Goal: Information Seeking & Learning: Learn about a topic

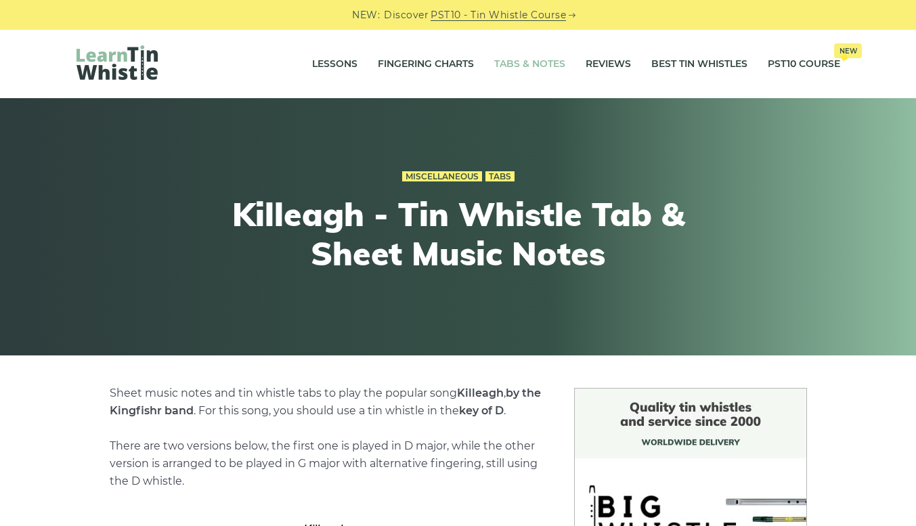
click at [527, 56] on link "Tabs & Notes" at bounding box center [529, 64] width 71 height 34
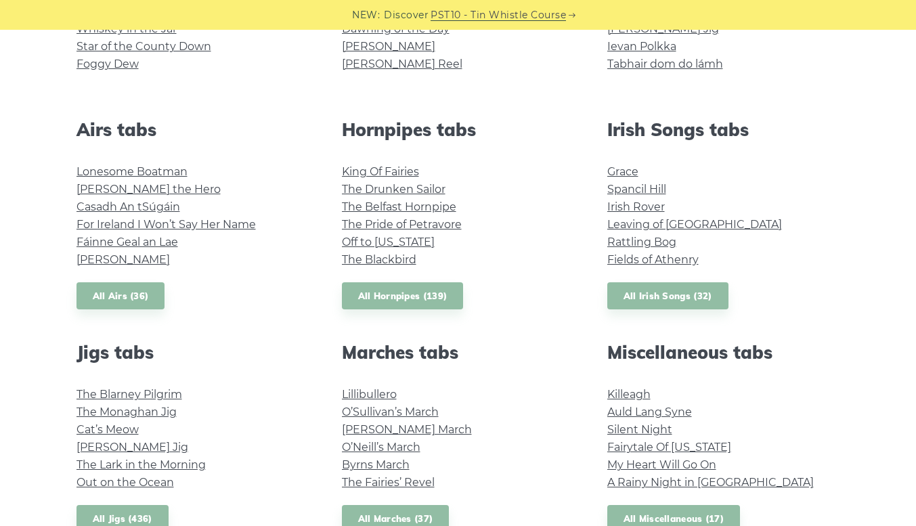
scroll to position [459, 0]
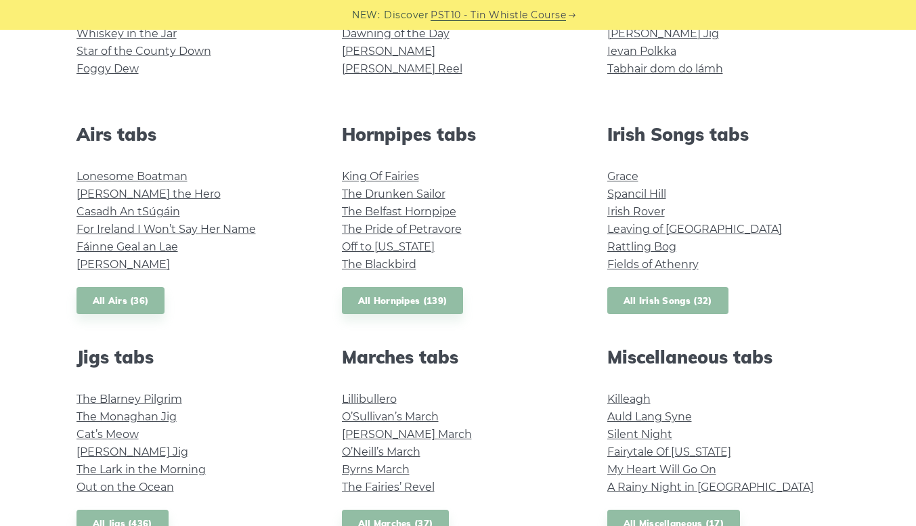
click at [686, 303] on link "All Irish Songs (32)" at bounding box center [667, 301] width 121 height 28
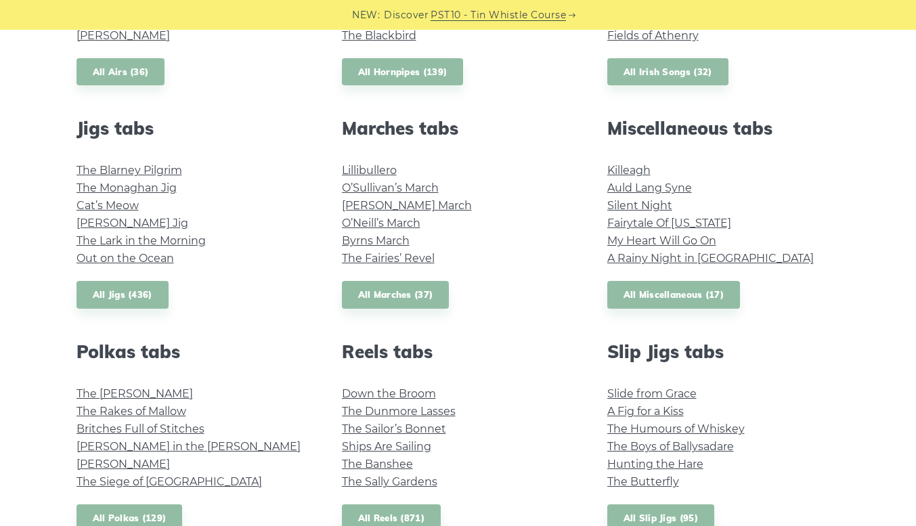
scroll to position [689, 0]
click at [633, 297] on link "All Miscellaneous (17)" at bounding box center [673, 294] width 133 height 28
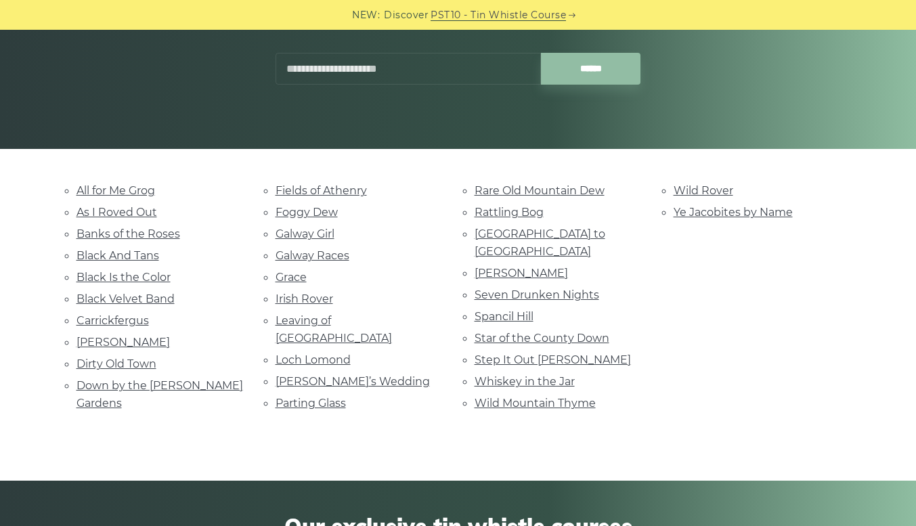
scroll to position [208, 0]
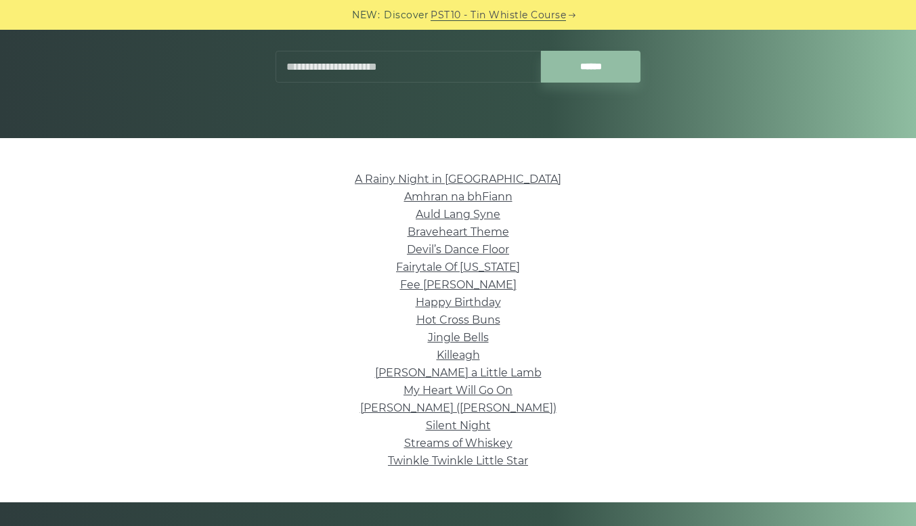
scroll to position [245, 0]
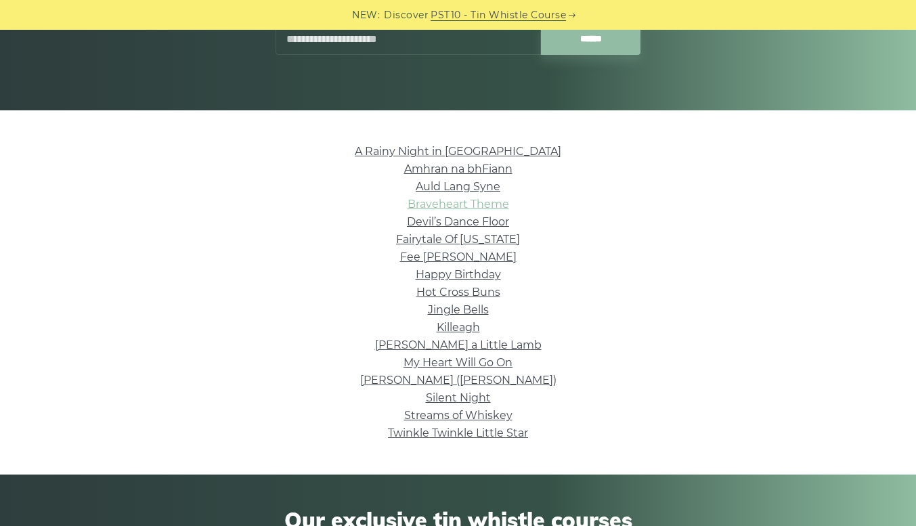
click at [476, 200] on link "Braveheart Theme" at bounding box center [458, 204] width 102 height 13
click at [457, 329] on link "Killeagh" at bounding box center [457, 327] width 43 height 13
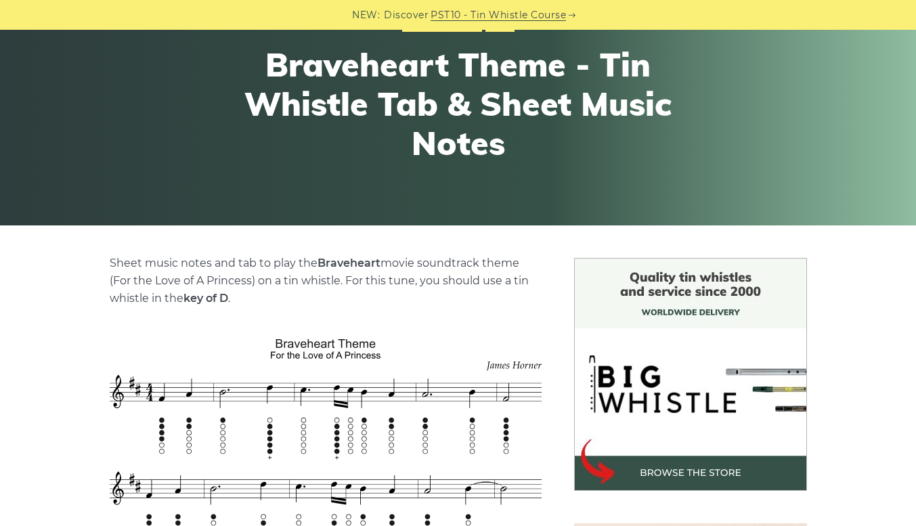
scroll to position [131, 0]
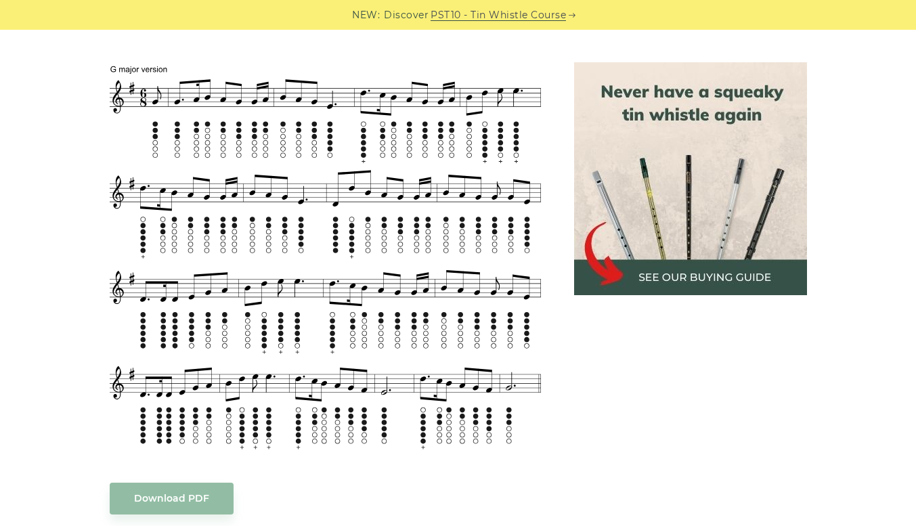
scroll to position [907, 0]
